Goal: Information Seeking & Learning: Learn about a topic

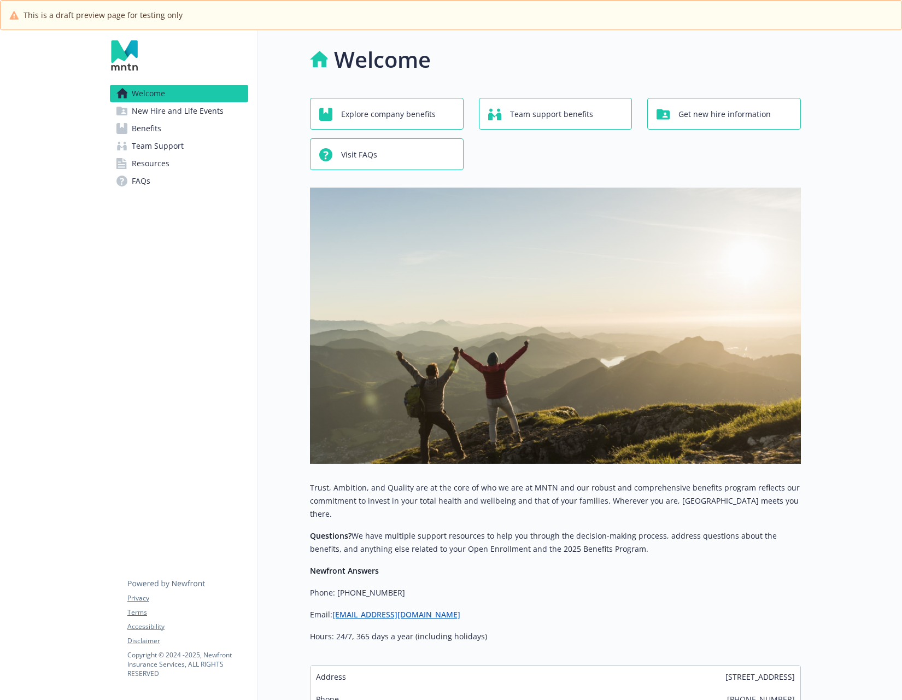
click at [185, 113] on span "New Hire and Life Events" at bounding box center [178, 110] width 92 height 17
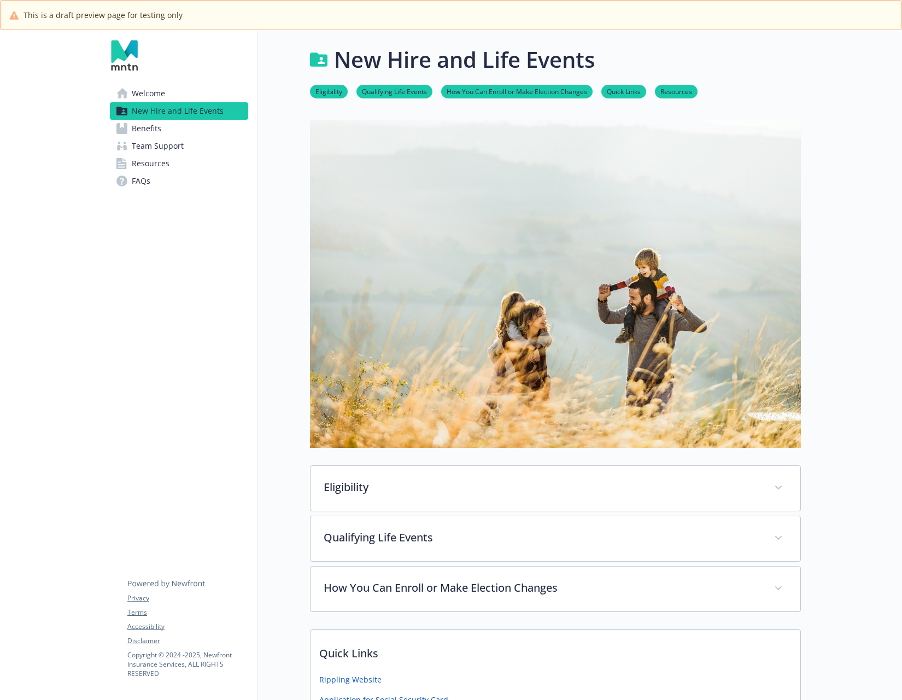
click at [181, 124] on link "Benefits" at bounding box center [179, 128] width 138 height 17
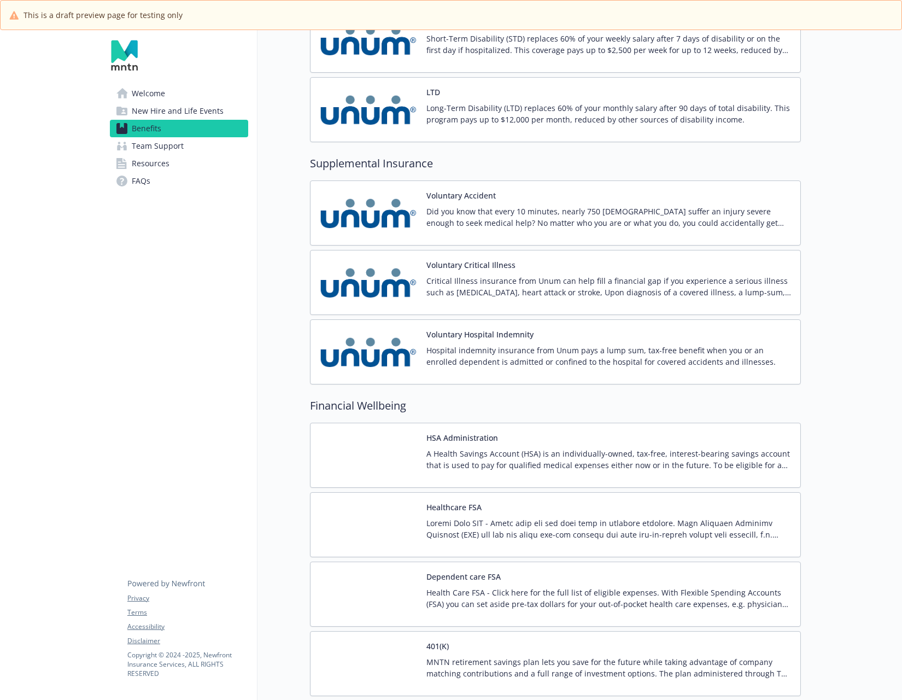
scroll to position [1646, 0]
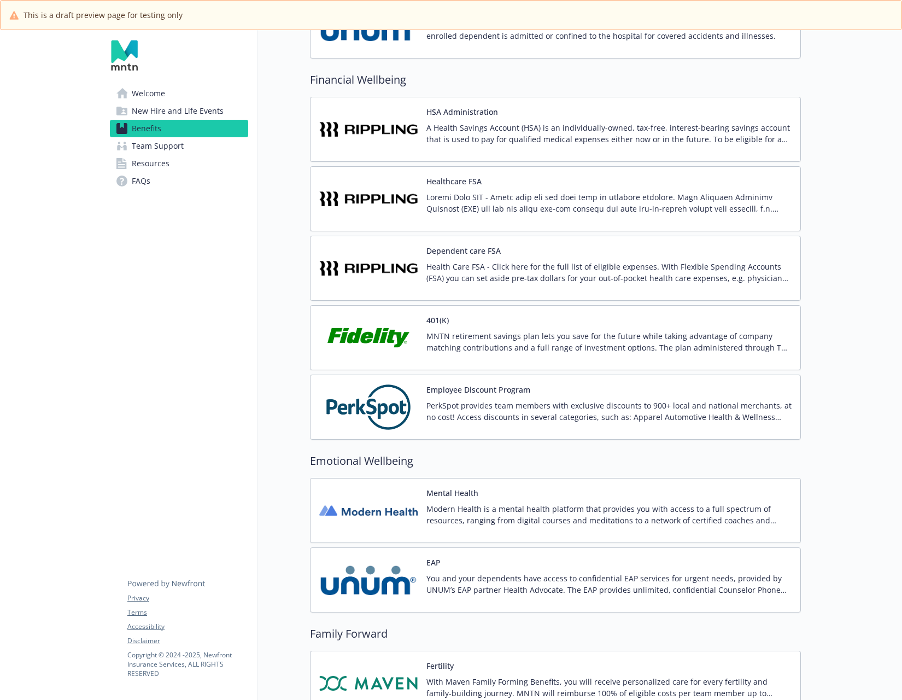
click at [489, 324] on div "401(K) MNTN retirement savings plan lets you save for the future while taking a…" at bounding box center [608, 337] width 365 height 46
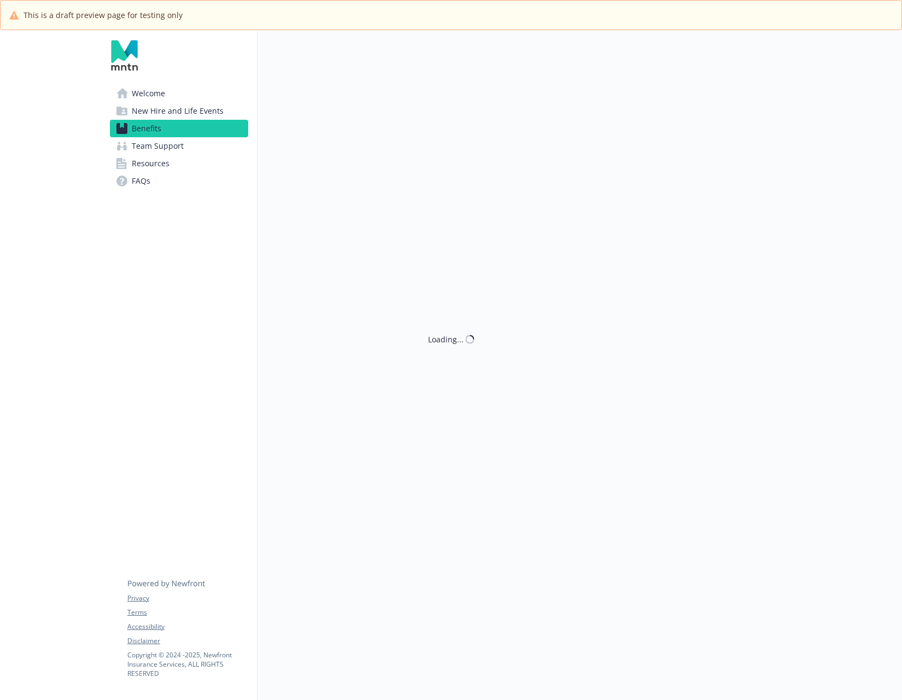
scroll to position [30, 0]
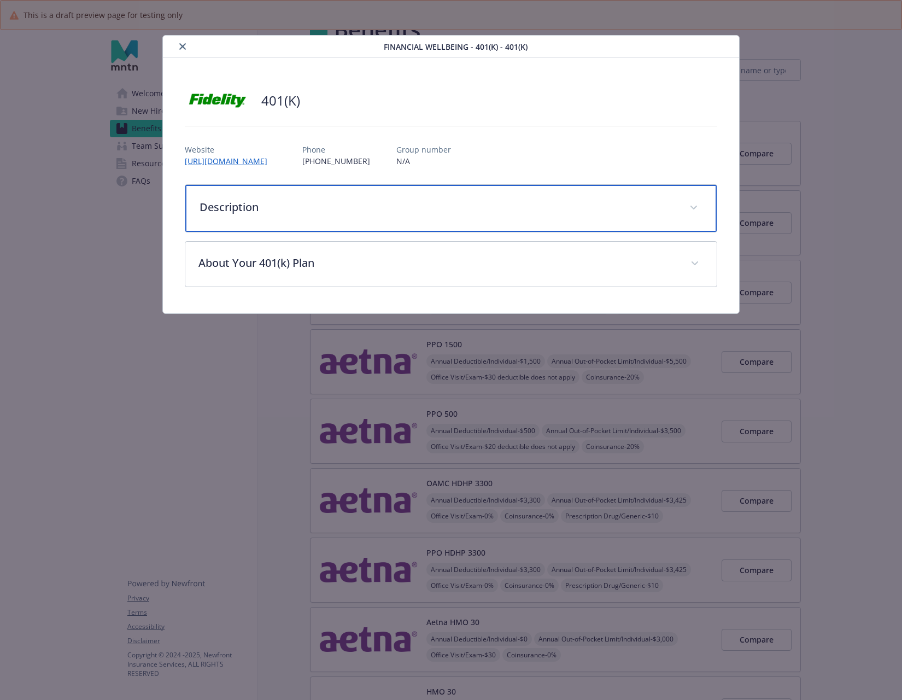
click at [327, 217] on div "Description" at bounding box center [450, 208] width 531 height 47
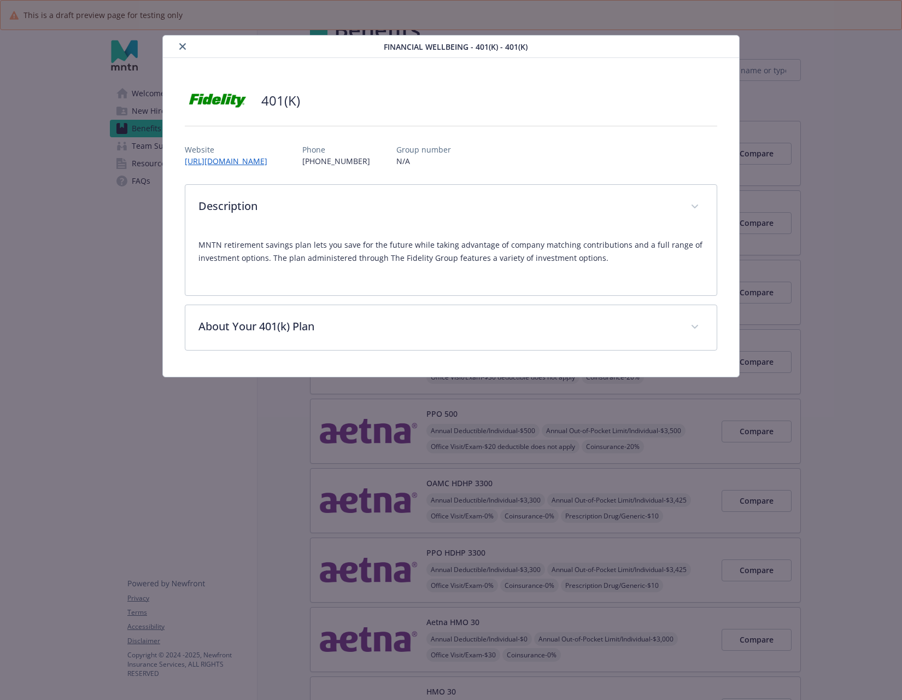
click at [425, 280] on div "MNTN retirement savings plan lets you save for the future while taking advantag…" at bounding box center [450, 256] width 505 height 52
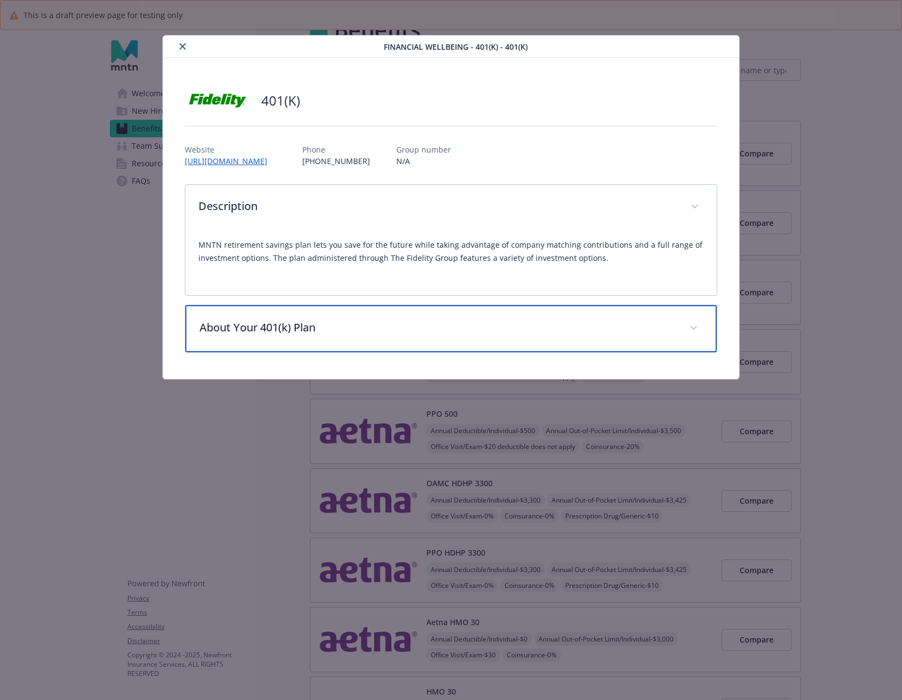
click at [419, 323] on p "About Your 401(k) Plan" at bounding box center [438, 327] width 477 height 16
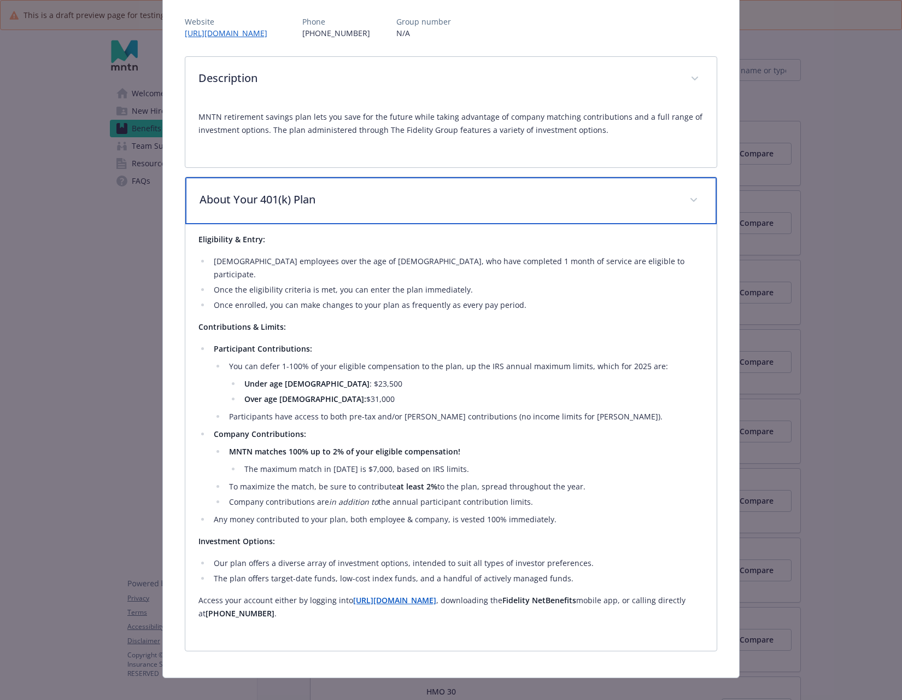
scroll to position [126, 0]
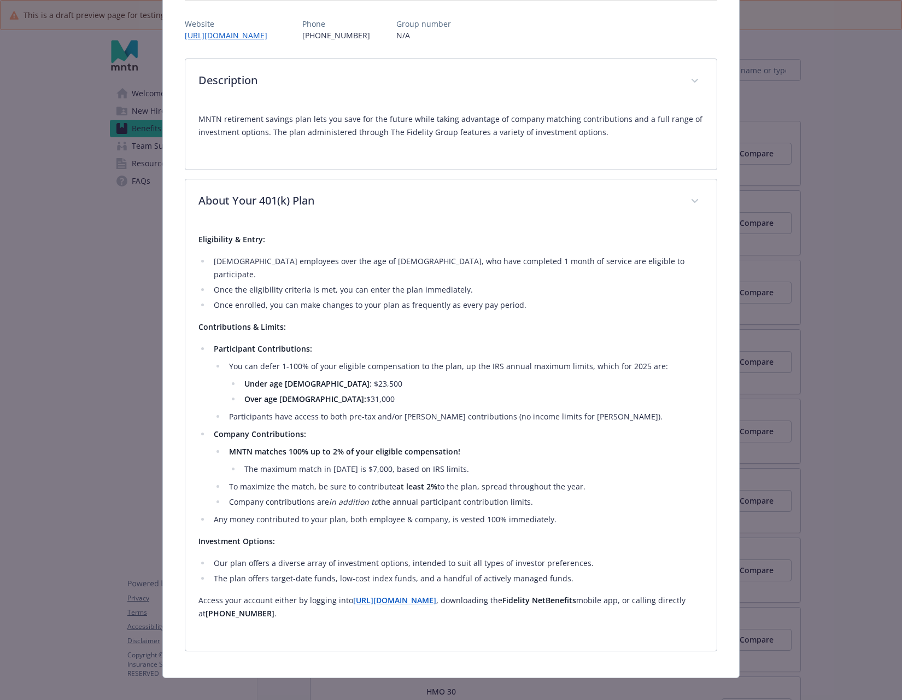
click at [436, 595] on strong "[URL][DOMAIN_NAME]" at bounding box center [394, 600] width 83 height 10
